Goal: Check status: Check status

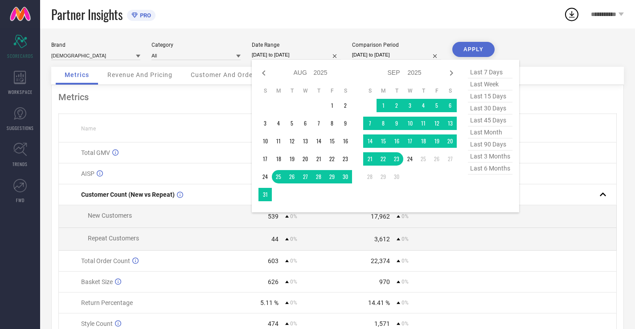
select select "7"
select select "2025"
select select "8"
select select "2025"
click at [489, 110] on span "last 30 days" at bounding box center [490, 108] width 45 height 12
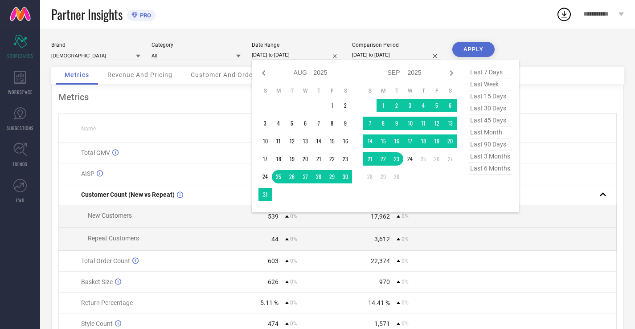
type input "[DATE] to [DATE]"
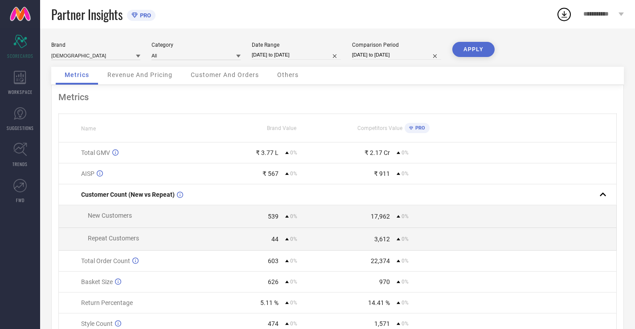
click at [417, 56] on input "[DATE] to [DATE]" at bounding box center [396, 54] width 89 height 9
select select "7"
select select "2025"
select select "8"
select select "2025"
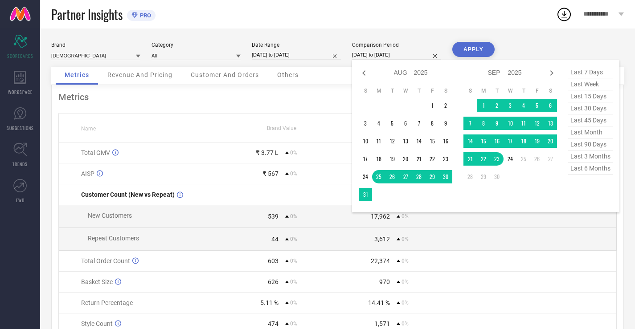
click at [595, 110] on span "last 30 days" at bounding box center [590, 108] width 45 height 12
type input "[DATE] to [DATE]"
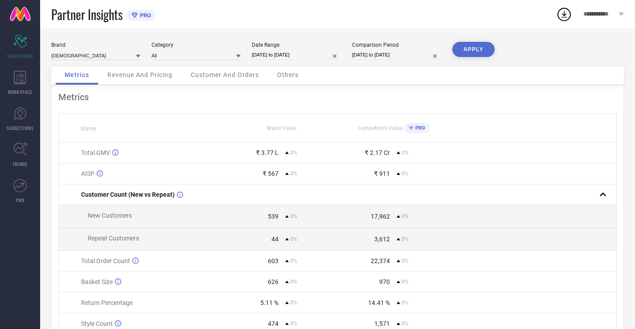
click at [454, 52] on button "APPLY" at bounding box center [473, 49] width 42 height 15
click at [29, 85] on div "WORKSPACE" at bounding box center [20, 83] width 40 height 36
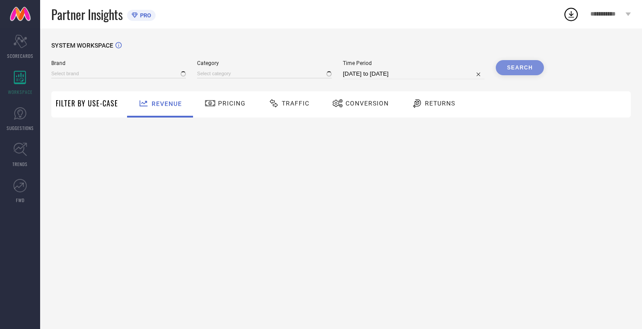
type input "[DEMOGRAPHIC_DATA]"
type input "All"
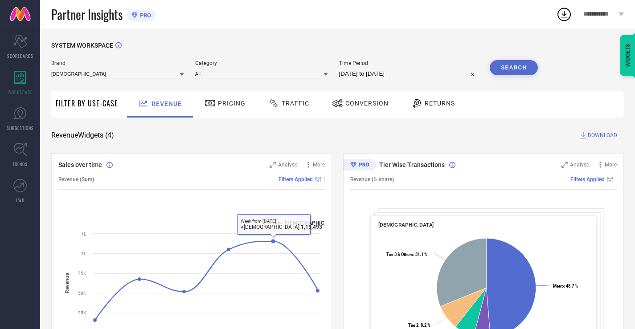
click at [247, 103] on div "Pricing" at bounding box center [224, 104] width 63 height 26
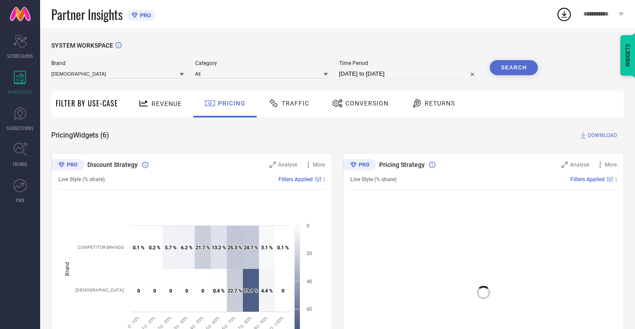
scroll to position [111, 0]
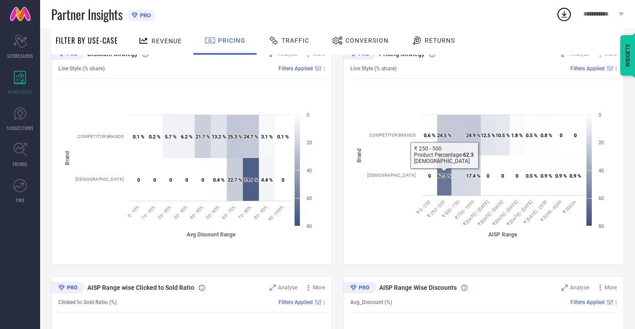
click at [282, 42] on span "Traffic" at bounding box center [296, 40] width 28 height 7
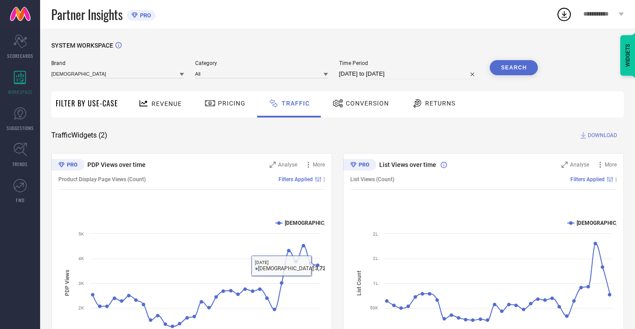
click at [340, 107] on icon at bounding box center [338, 103] width 10 height 8
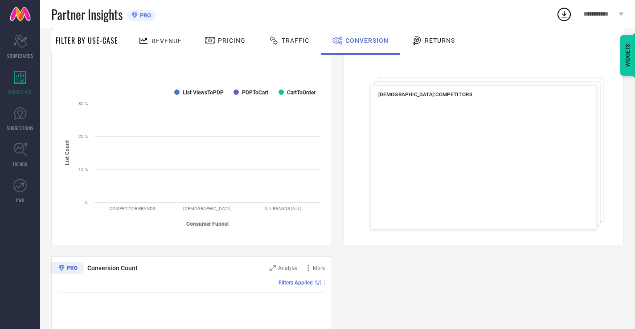
scroll to position [146, 0]
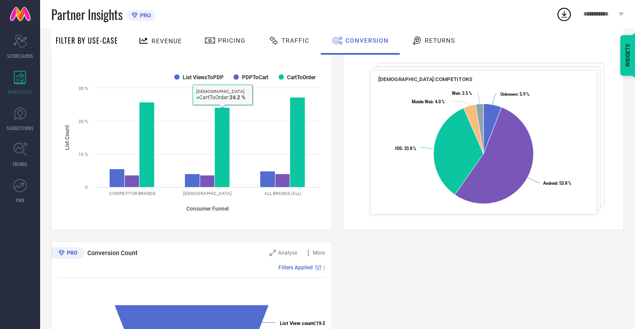
click at [409, 39] on div "Returns" at bounding box center [433, 40] width 48 height 15
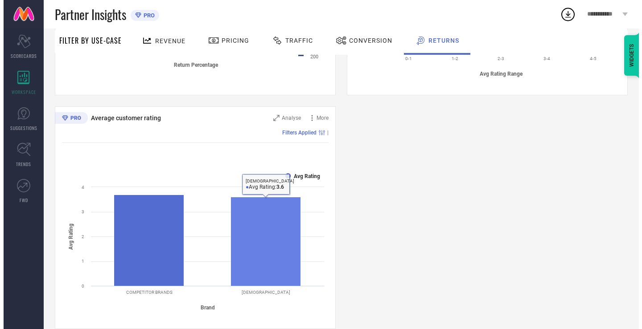
scroll to position [306, 0]
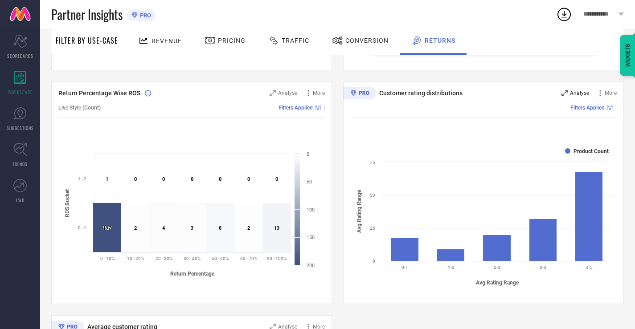
click at [570, 90] on span "Analyse" at bounding box center [579, 93] width 19 height 6
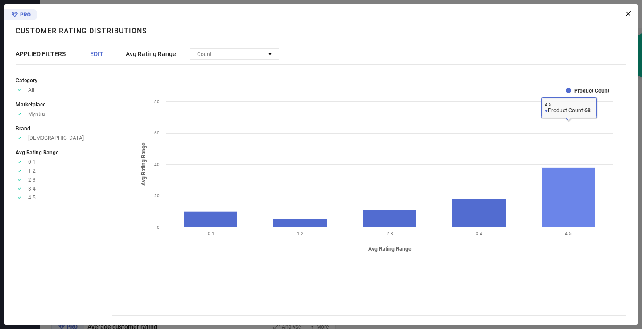
click at [564, 188] on rect at bounding box center [567, 198] width 53 height 60
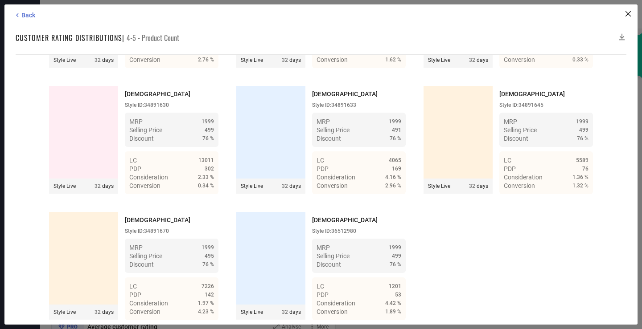
scroll to position [2899, 0]
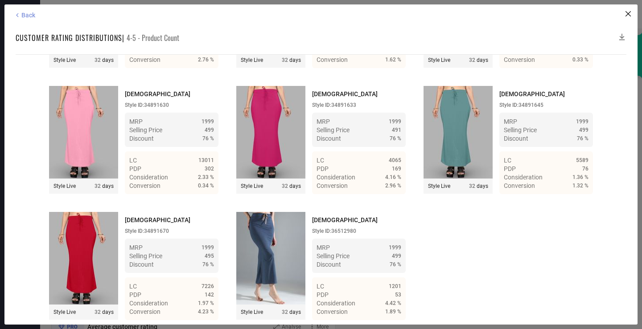
click at [21, 16] on icon at bounding box center [17, 15] width 8 height 8
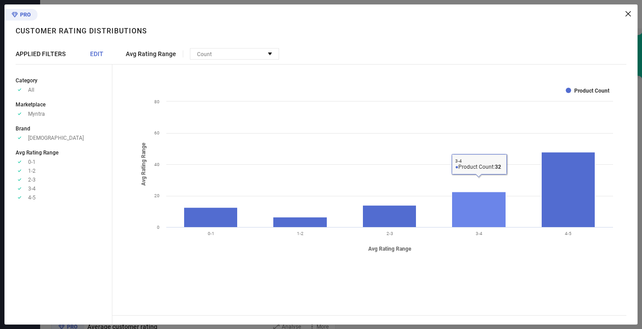
click at [499, 211] on rect at bounding box center [479, 209] width 54 height 35
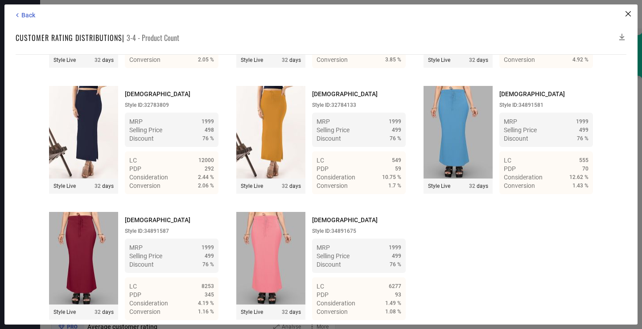
scroll to position [1780, 0]
click at [29, 13] on span "Back" at bounding box center [28, 15] width 14 height 7
